Goal: Task Accomplishment & Management: Use online tool/utility

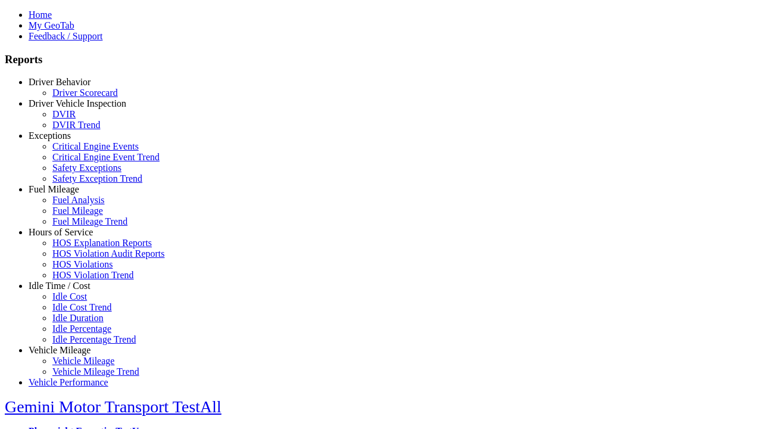
click at [68, 291] on link "Idle Time / Cost" at bounding box center [60, 285] width 62 height 10
click at [77, 334] on link "Idle Percentage Trend" at bounding box center [93, 339] width 83 height 10
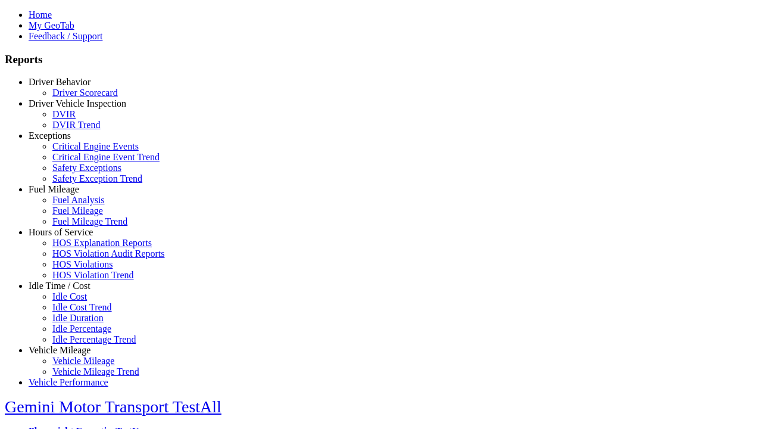
select select "**"
type input "*********"
